Goal: Task Accomplishment & Management: Use online tool/utility

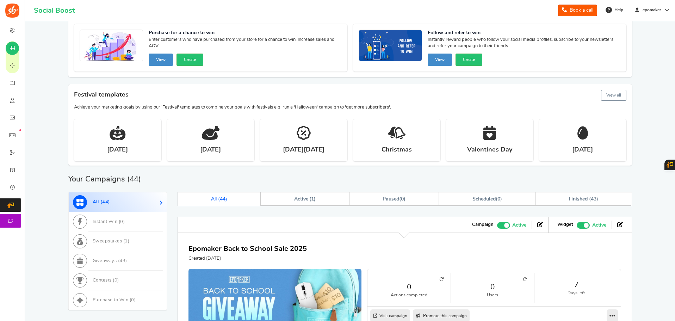
scroll to position [106, 0]
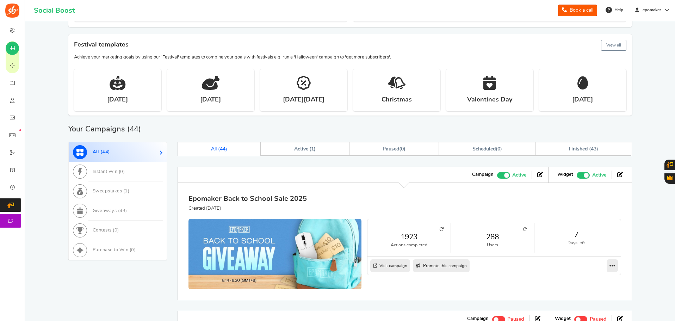
click at [279, 202] on link "Epomaker Back to School Sale 2025" at bounding box center [247, 198] width 118 height 7
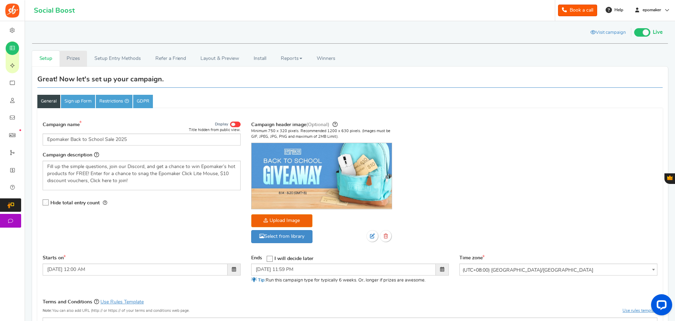
click at [71, 59] on link "Prizes" at bounding box center [74, 59] width 28 height 16
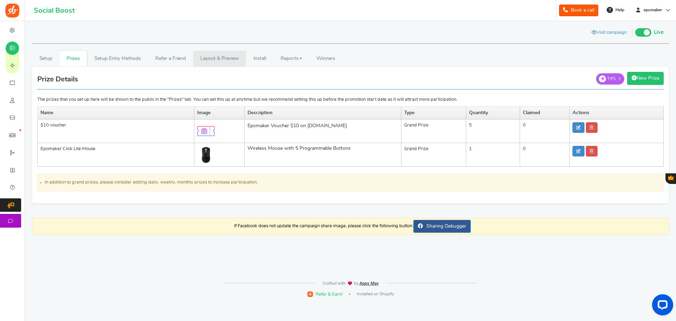
click at [220, 59] on link "Layout & Preview" at bounding box center [219, 59] width 53 height 16
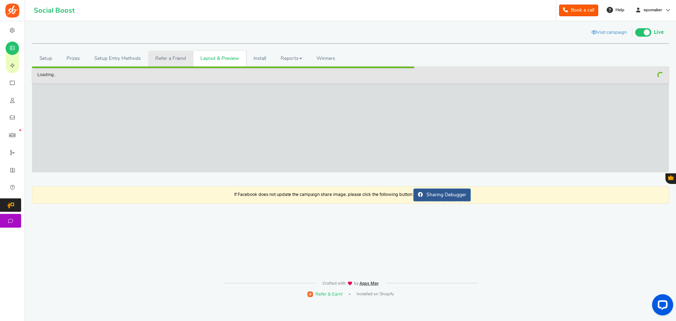
click at [166, 59] on link "Refer a Friend" at bounding box center [170, 59] width 45 height 16
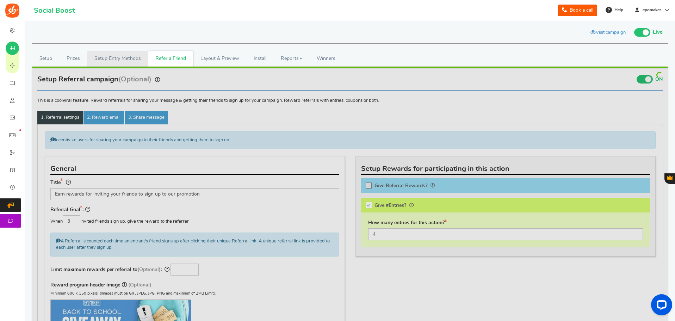
click at [127, 62] on link "Setup Entry Methods" at bounding box center [117, 59] width 61 height 16
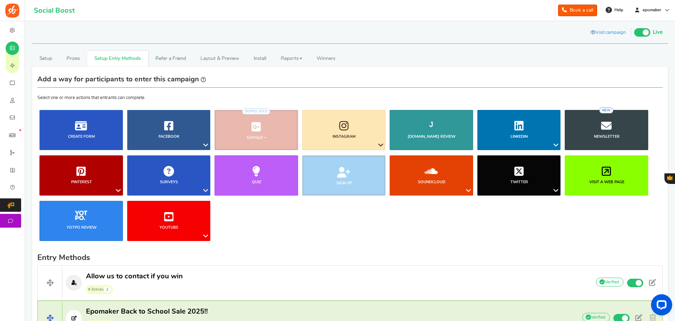
scroll to position [141, 0]
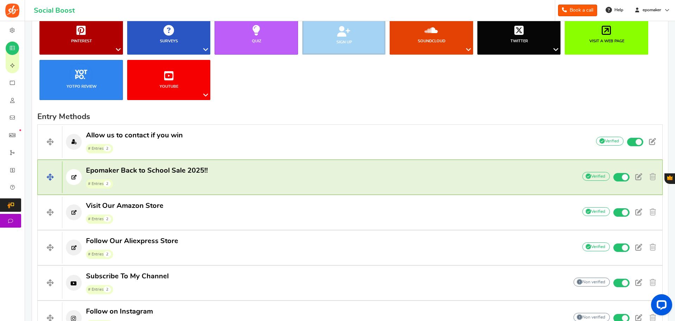
click at [329, 186] on p "Epomaker Back to School Sale 2025!! # Entries 2" at bounding box center [316, 177] width 508 height 23
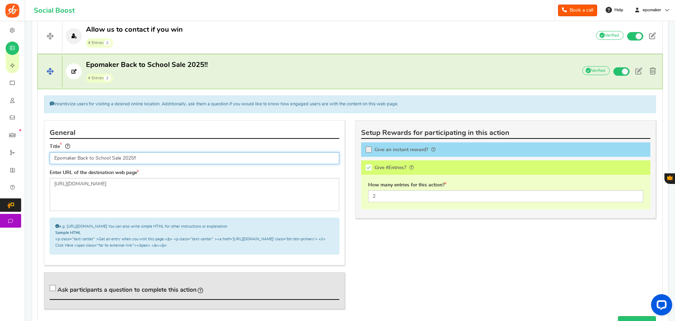
scroll to position [176, 0]
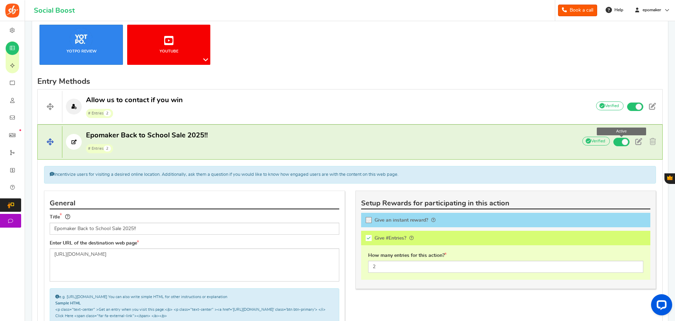
click at [624, 139] on span at bounding box center [625, 142] width 6 height 6
click at [0, 0] on input "Active" at bounding box center [0, 0] width 0 height 0
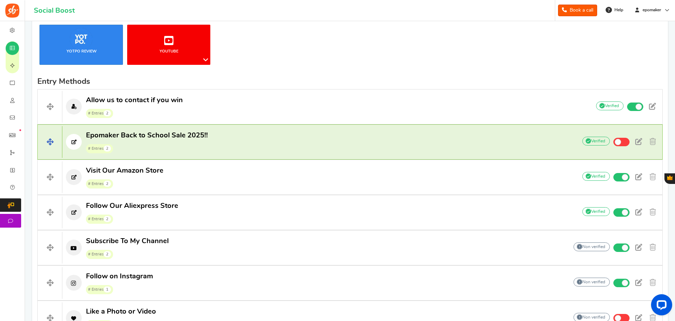
click at [141, 142] on span "Epomaker Back to School Sale 2025!! # Entries 2" at bounding box center [147, 142] width 122 height 23
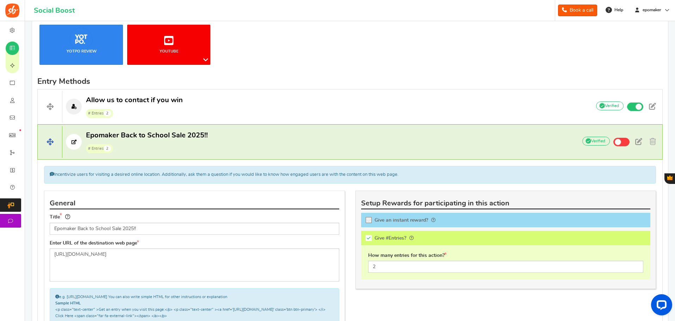
click at [141, 142] on span "Epomaker Back to School Sale 2025!! # Entries 2" at bounding box center [147, 142] width 122 height 23
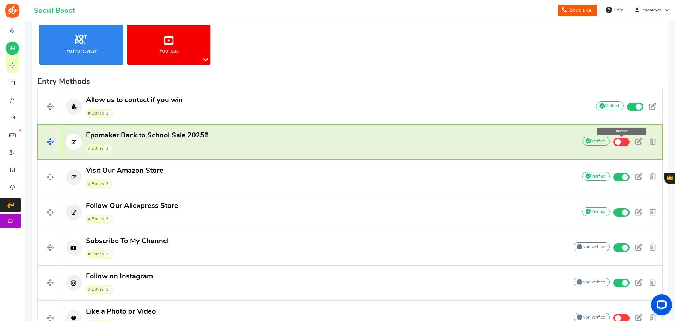
click at [622, 143] on span at bounding box center [621, 142] width 16 height 8
click at [0, 0] on input "Inactive" at bounding box center [0, 0] width 0 height 0
click at [200, 141] on span "Epomaker Back to School Sale 2025!! # Entries 2" at bounding box center [147, 142] width 122 height 23
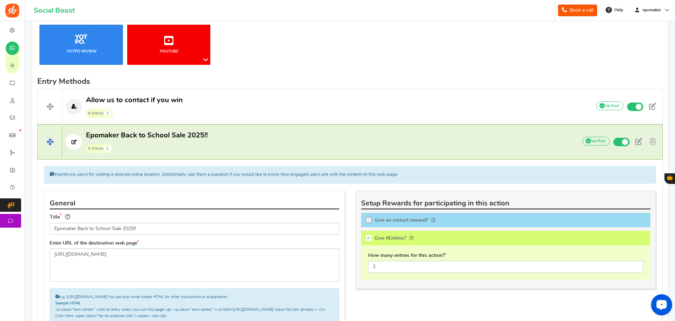
click at [200, 133] on span "Epomaker Back to School Sale 2025!!" at bounding box center [147, 135] width 122 height 7
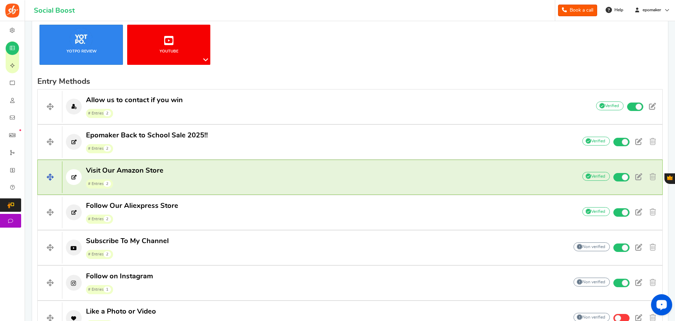
click at [220, 171] on p "Visit Our Amazon Store # Entries 2" at bounding box center [316, 177] width 508 height 23
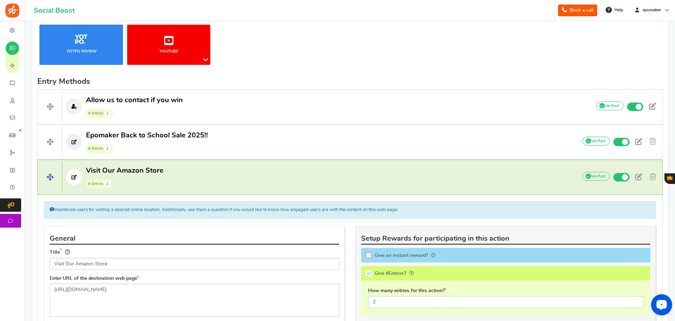
click at [219, 166] on p "Visit Our Amazon Store # Entries 2" at bounding box center [316, 177] width 508 height 23
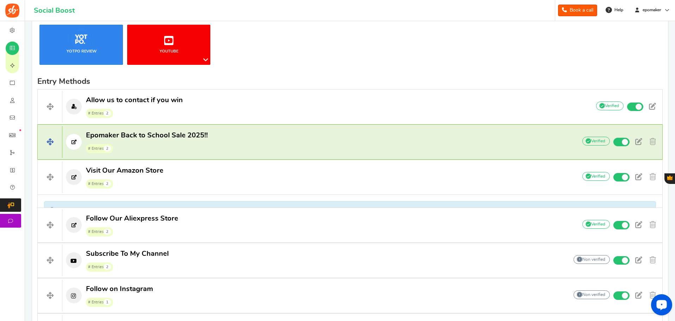
click at [220, 150] on p "Epomaker Back to School Sale 2025!! # Entries 2" at bounding box center [316, 142] width 508 height 23
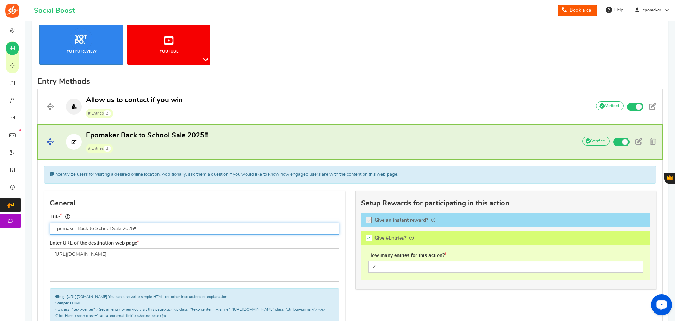
scroll to position [211, 0]
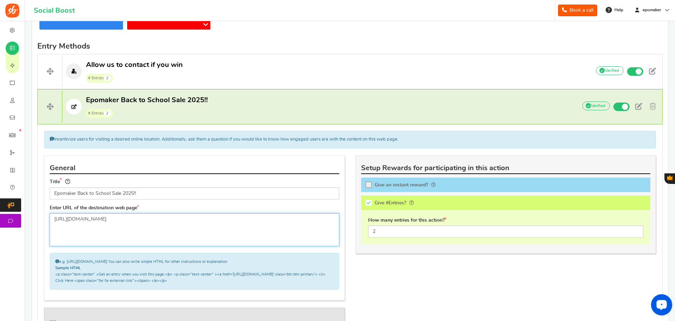
drag, startPoint x: 230, startPoint y: 223, endPoint x: 43, endPoint y: 217, distance: 187.1
click at [43, 217] on div "General Title Epomaker Back to School Sale 2025!! Enter URL of the destination …" at bounding box center [194, 253] width 311 height 196
paste textarea "blogs/newsroom/schools-in-epomakers-here-transform-your-study-zone-with-2025-s-…"
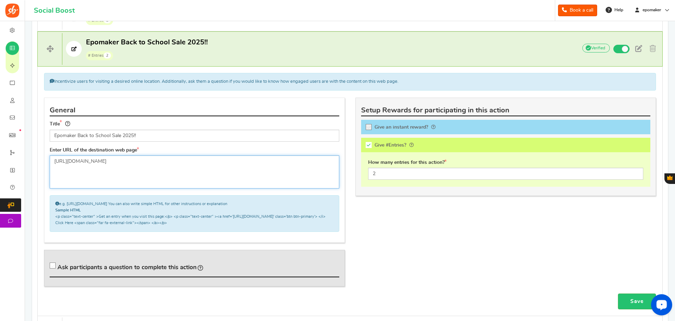
scroll to position [317, 0]
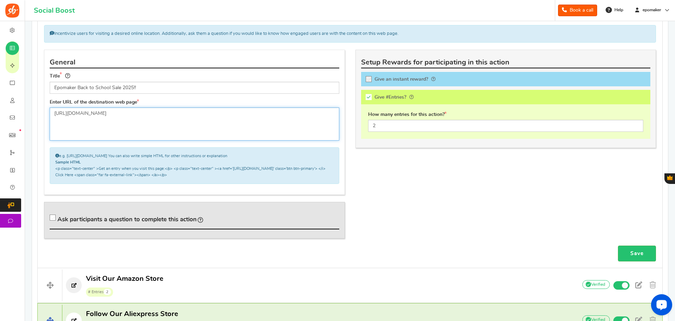
type textarea "[URL][DOMAIN_NAME]"
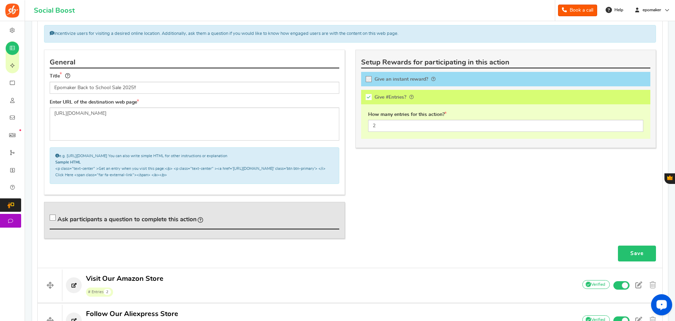
click at [639, 255] on link "Save" at bounding box center [637, 253] width 38 height 16
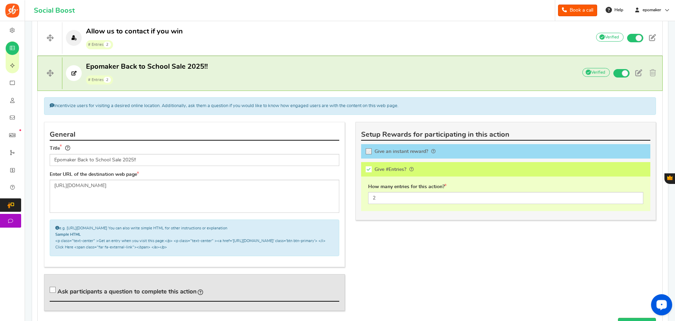
scroll to position [228, 0]
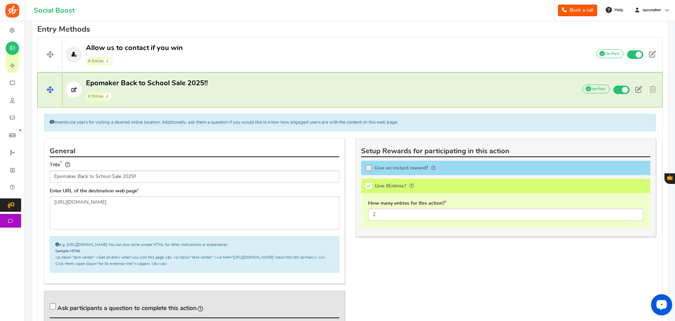
click at [264, 84] on p "Epomaker Back to School Sale 2025!! # Entries 2" at bounding box center [316, 90] width 508 height 23
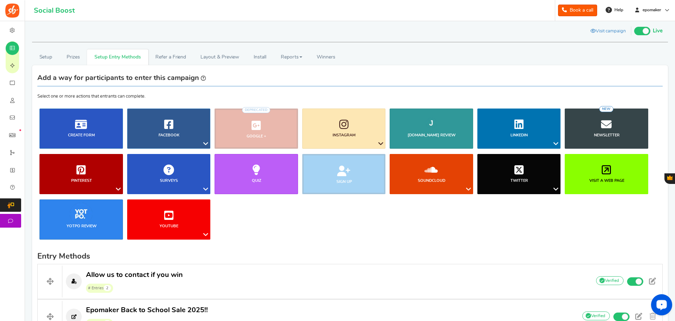
scroll to position [0, 0]
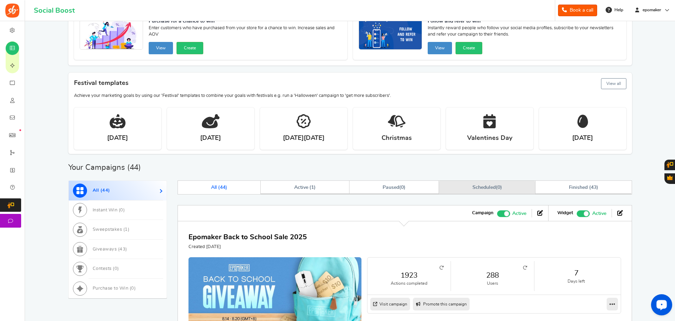
scroll to position [106, 0]
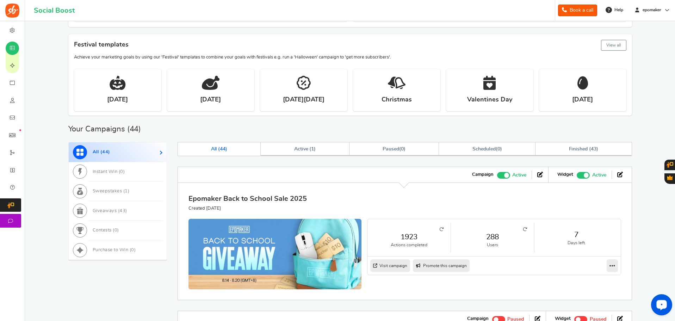
click at [264, 199] on link "Epomaker Back to School Sale 2025" at bounding box center [247, 198] width 118 height 7
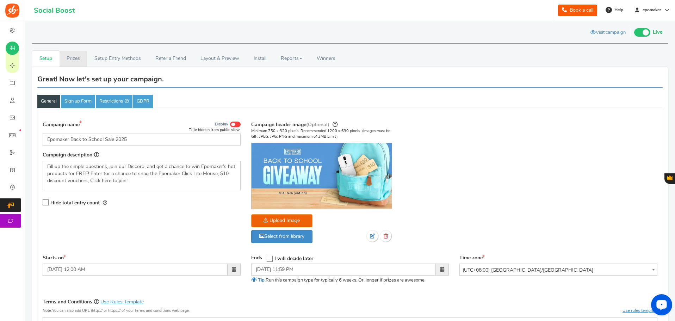
click at [83, 61] on link "Prizes" at bounding box center [74, 59] width 28 height 16
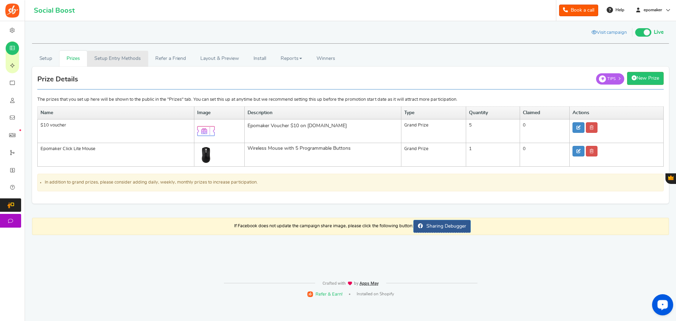
click at [133, 62] on link "Setup Entry Methods" at bounding box center [117, 59] width 61 height 16
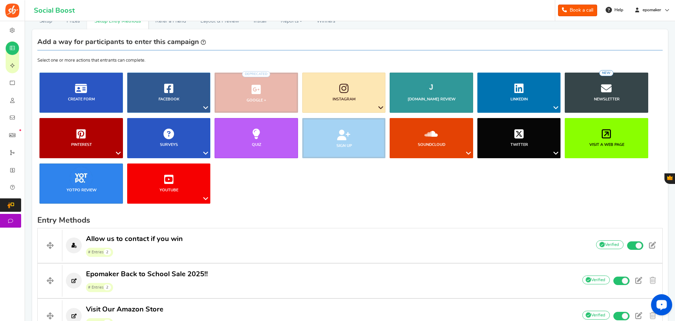
scroll to position [106, 0]
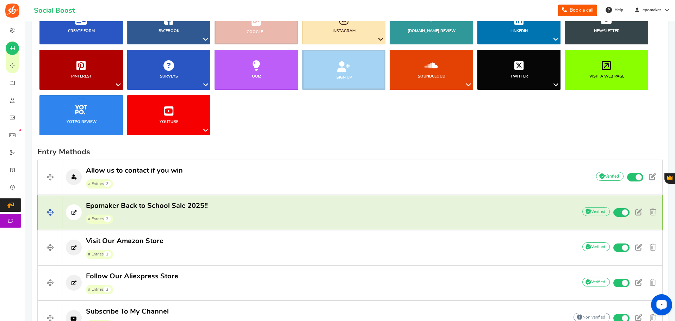
click at [187, 212] on span "Epomaker Back to School Sale 2025!! # Entries 2" at bounding box center [147, 212] width 122 height 23
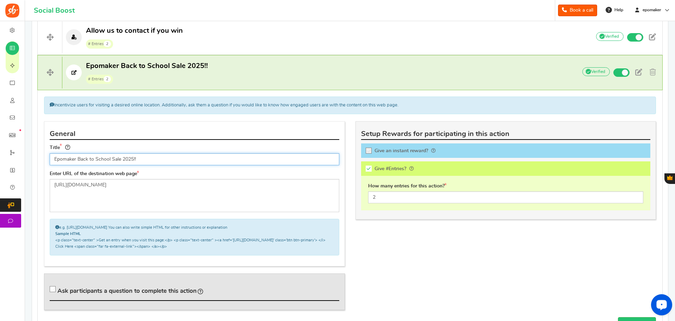
scroll to position [247, 0]
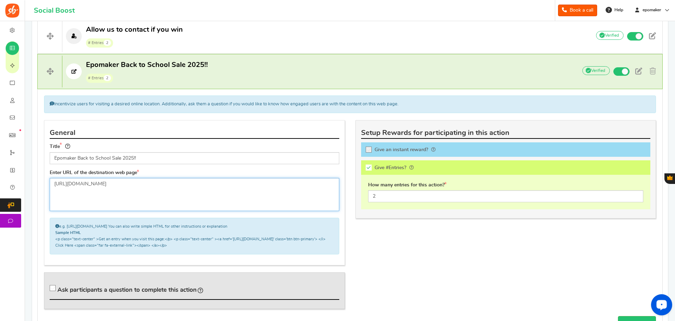
drag, startPoint x: 54, startPoint y: 185, endPoint x: 82, endPoint y: 189, distance: 28.4
click at [82, 189] on textarea "[URL][DOMAIN_NAME]" at bounding box center [195, 194] width 290 height 33
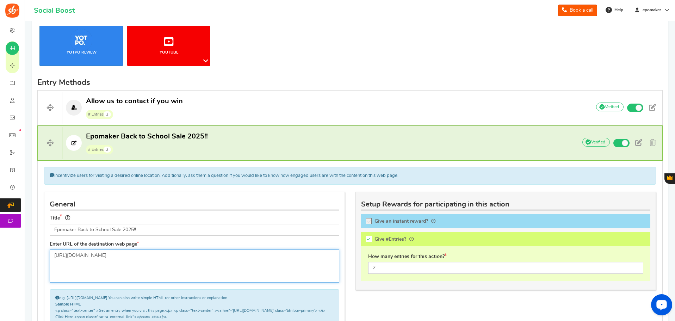
scroll to position [70, 0]
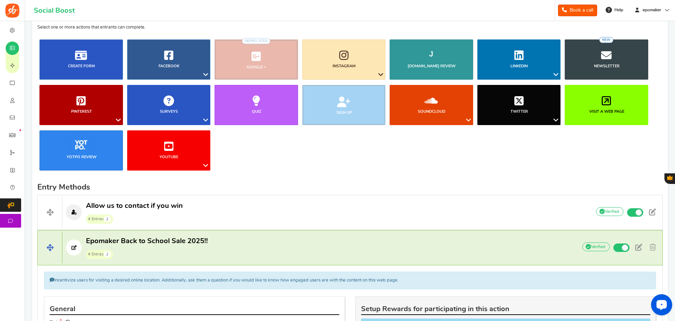
click at [262, 251] on p "Epomaker Back to School Sale 2025!! # Entries 2" at bounding box center [316, 247] width 508 height 23
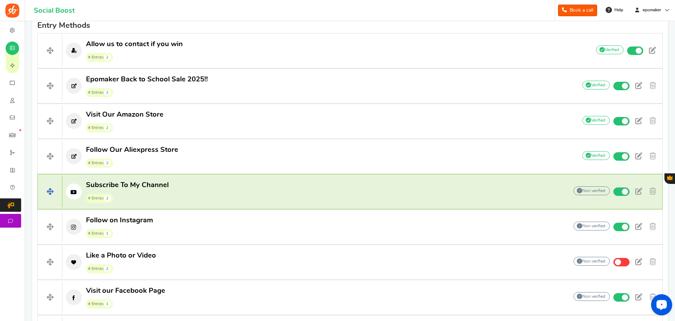
scroll to position [282, 0]
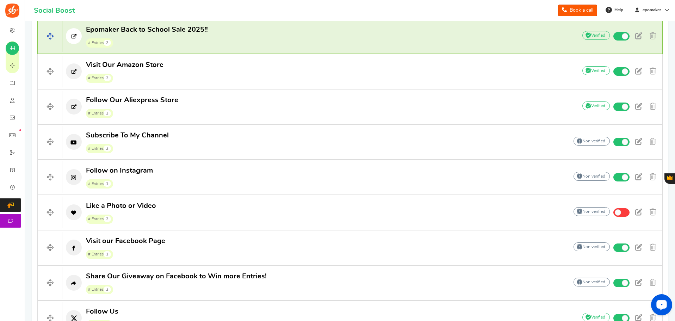
click at [170, 32] on span "Epomaker Back to School Sale 2025!!" at bounding box center [147, 29] width 122 height 7
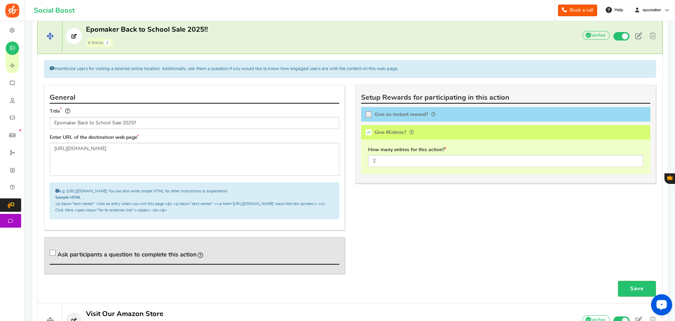
click at [170, 32] on span "Epomaker Back to School Sale 2025!!" at bounding box center [147, 29] width 122 height 7
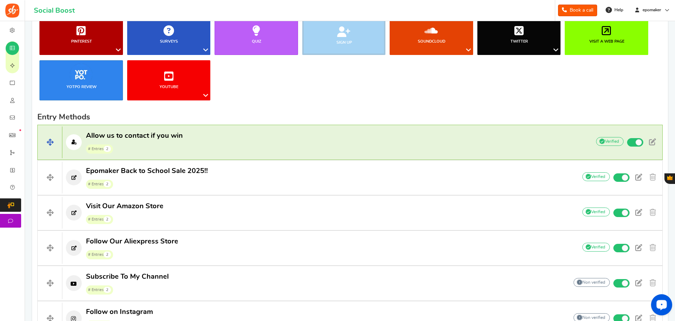
scroll to position [0, 0]
